Goal: Transaction & Acquisition: Purchase product/service

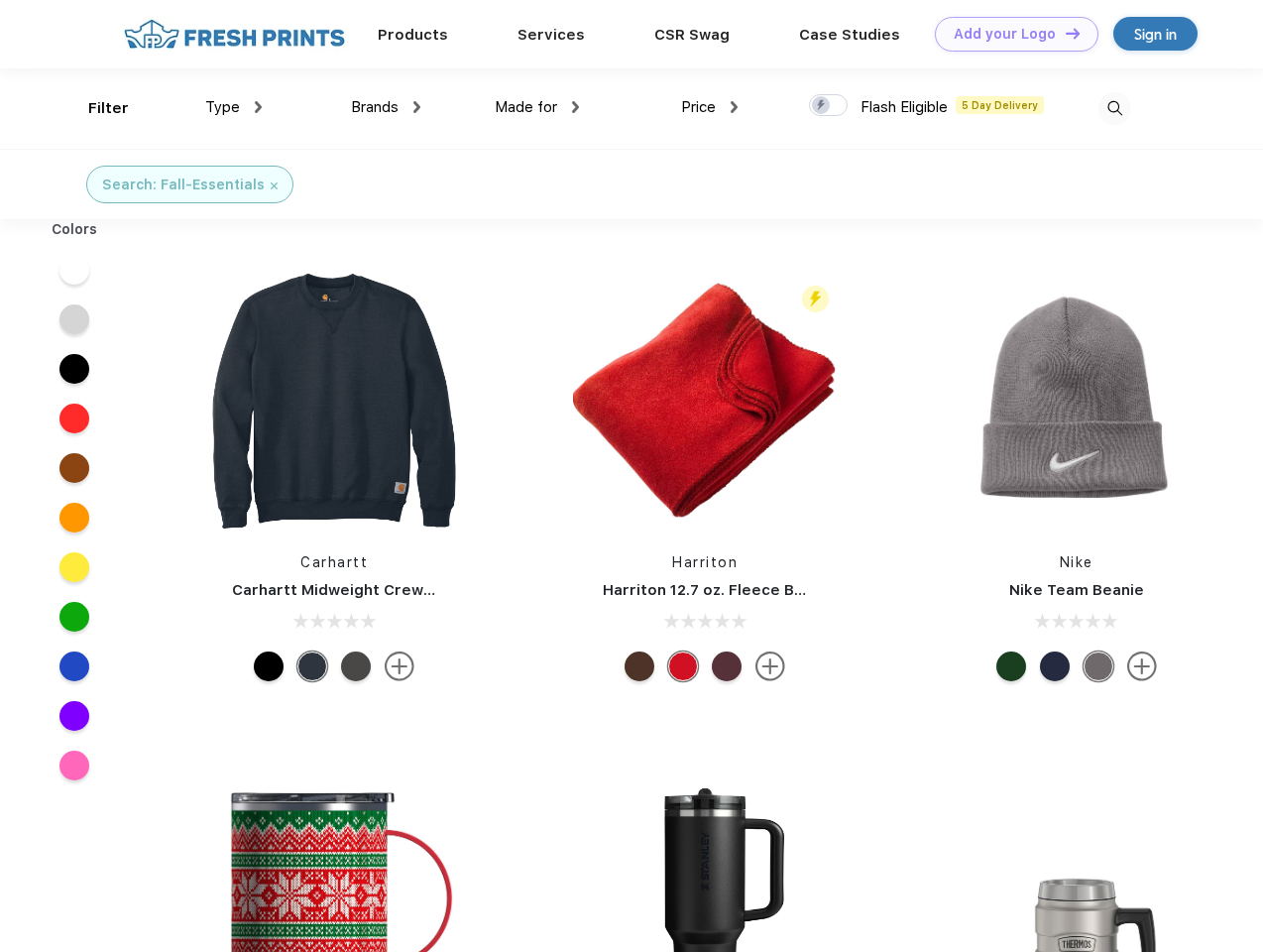
click at [1010, 34] on link "Add your Logo Design Tool" at bounding box center [1017, 34] width 164 height 35
click at [0, 0] on div "Design Tool" at bounding box center [0, 0] width 0 height 0
click at [1064, 33] on link "Add your Logo Design Tool" at bounding box center [1017, 34] width 164 height 35
click at [95, 108] on div "Filter" at bounding box center [108, 108] width 41 height 23
click at [234, 107] on span "Type" at bounding box center [222, 107] width 35 height 18
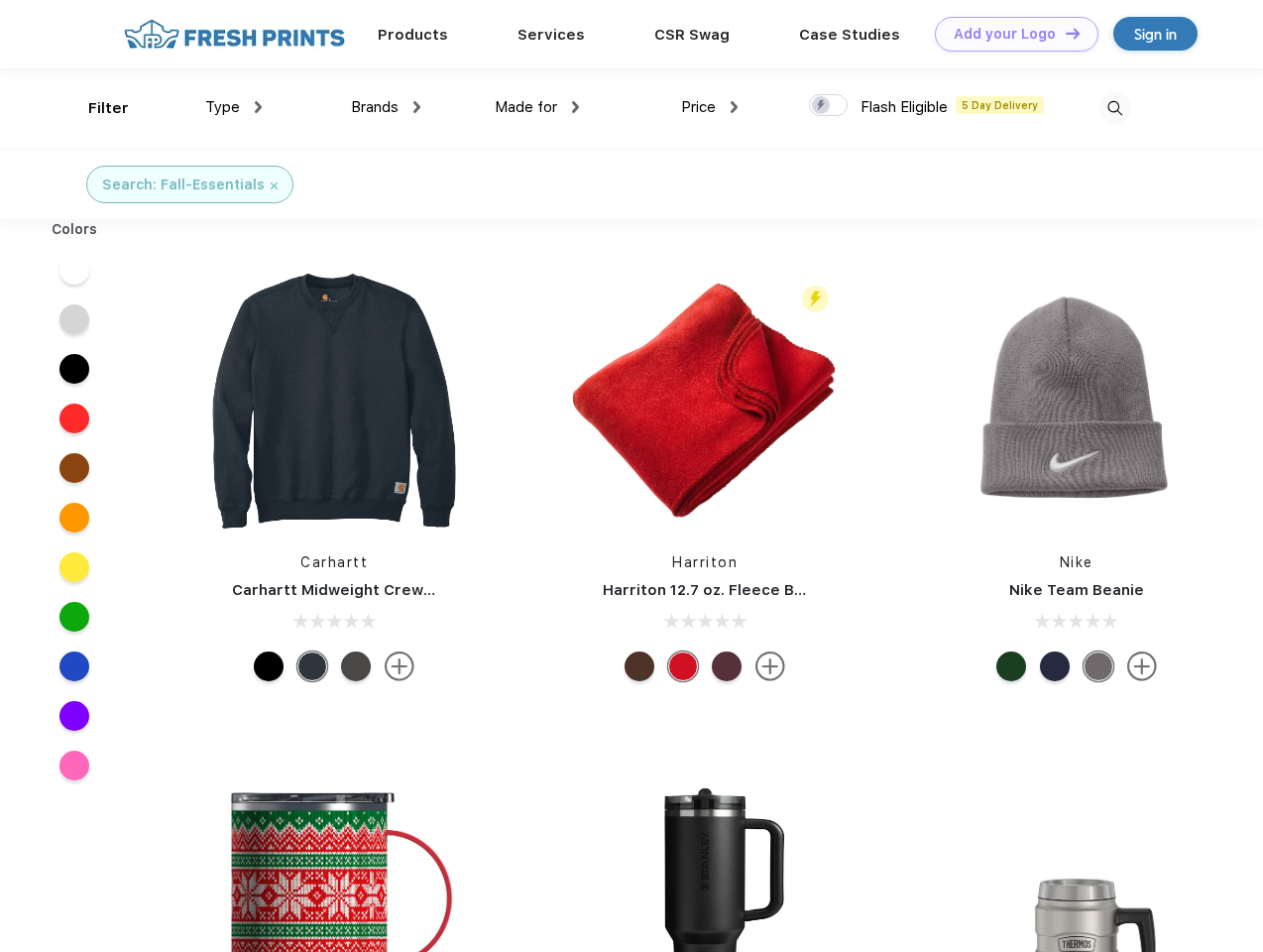
click at [386, 107] on span "Brands" at bounding box center [375, 107] width 48 height 18
click at [537, 107] on span "Made for" at bounding box center [526, 107] width 62 height 18
click at [710, 107] on span "Price" at bounding box center [698, 107] width 35 height 18
click at [829, 106] on div at bounding box center [828, 105] width 39 height 22
click at [822, 106] on input "checkbox" at bounding box center [815, 99] width 13 height 13
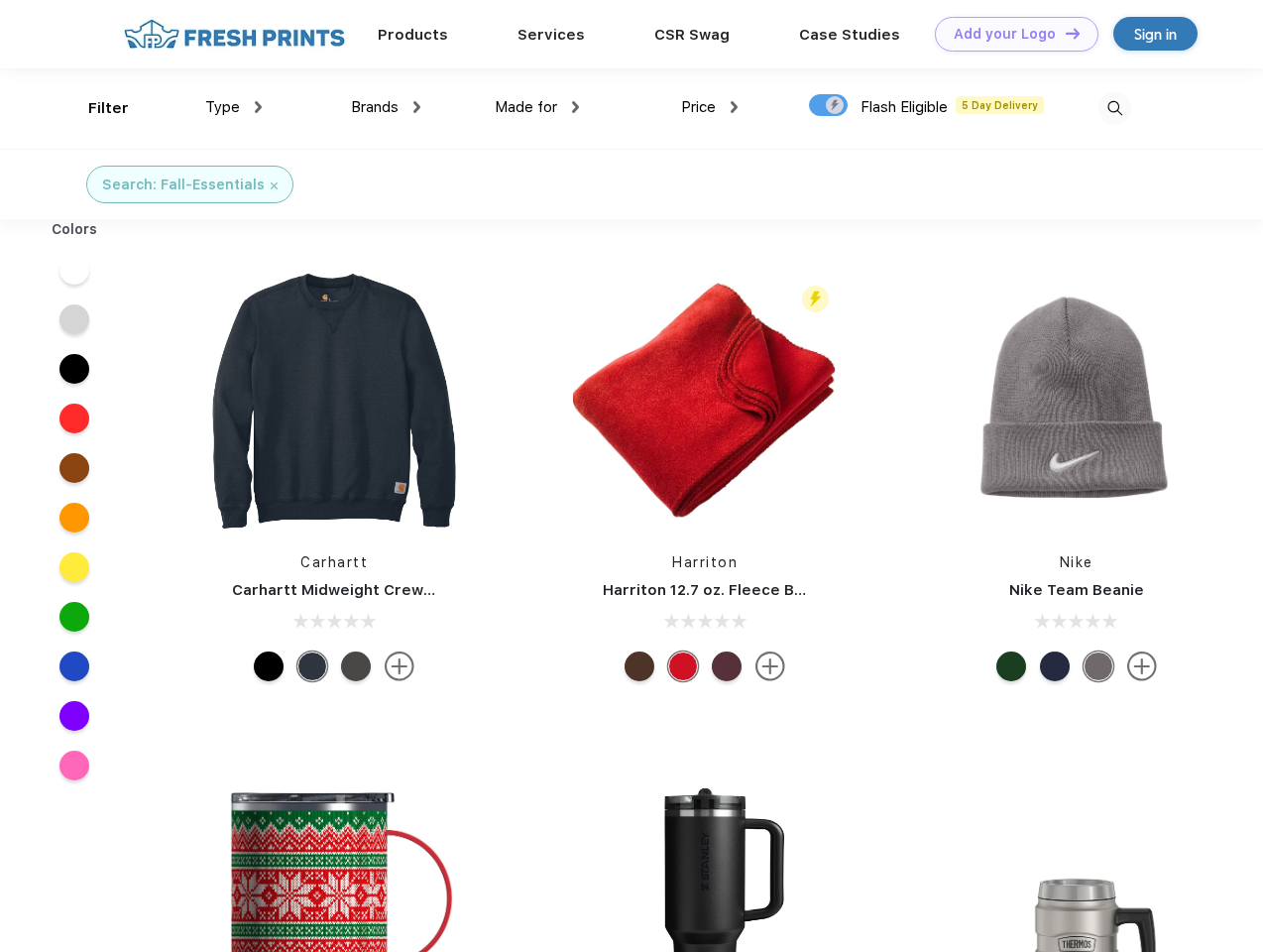
click at [1115, 108] on img at bounding box center [1115, 108] width 33 height 33
